Goal: Information Seeking & Learning: Learn about a topic

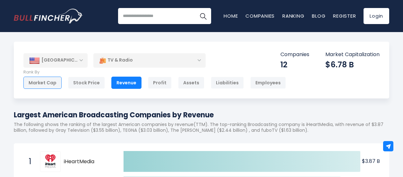
click at [41, 81] on div "Market Cap" at bounding box center [42, 83] width 38 height 12
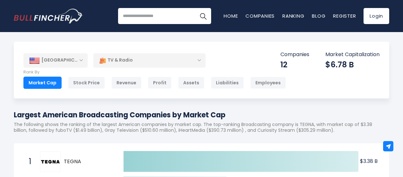
click at [120, 57] on div "TV & Radio" at bounding box center [149, 60] width 112 height 15
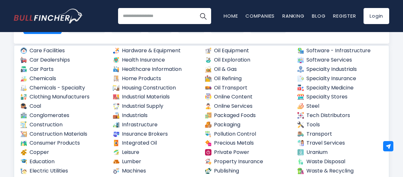
scroll to position [227, 0]
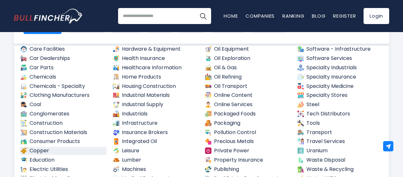
click at [41, 151] on link "Copper" at bounding box center [63, 151] width 87 height 8
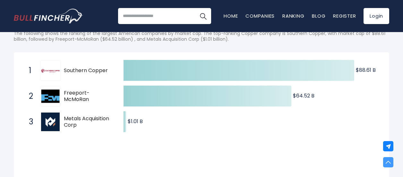
scroll to position [64, 0]
